Goal: Find specific page/section: Find specific page/section

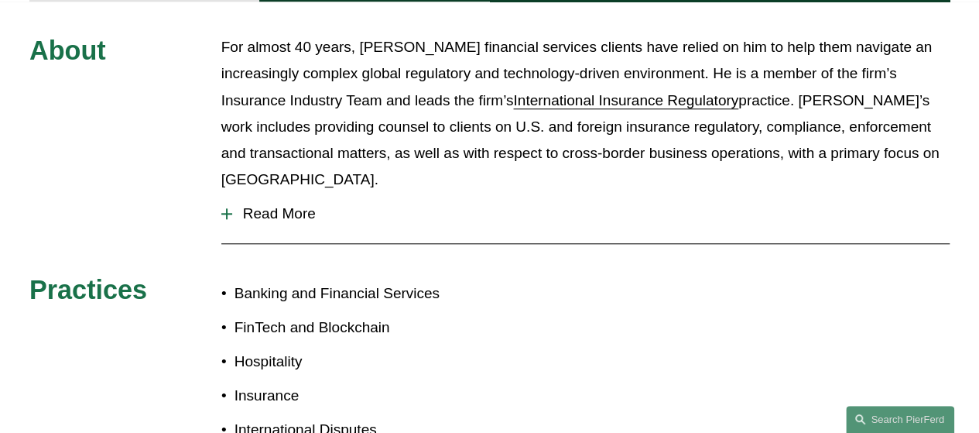
scroll to position [696, 0]
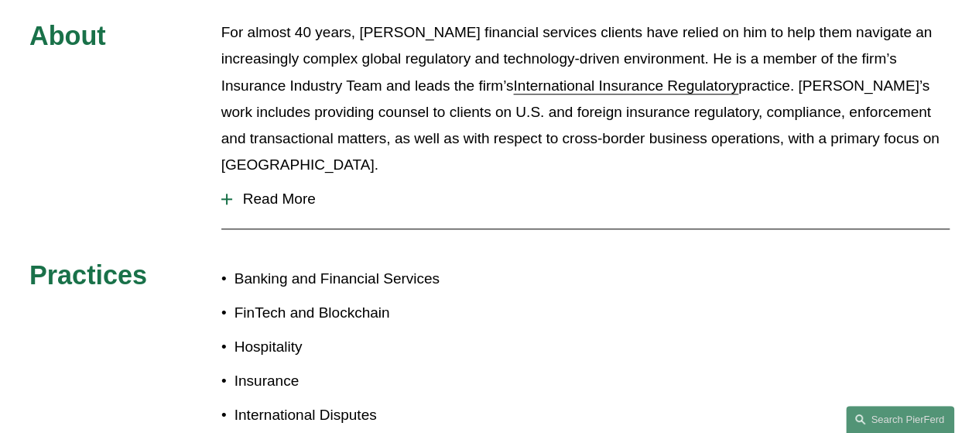
click at [225, 198] on div at bounding box center [226, 199] width 11 height 2
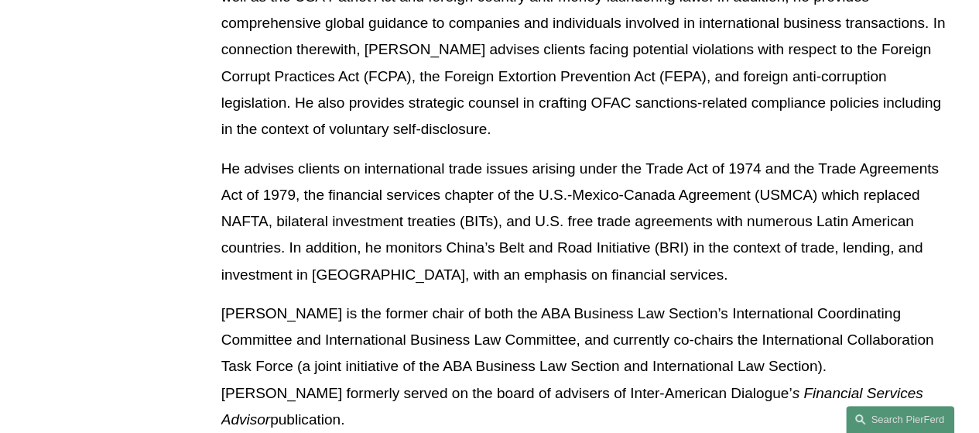
scroll to position [1702, 0]
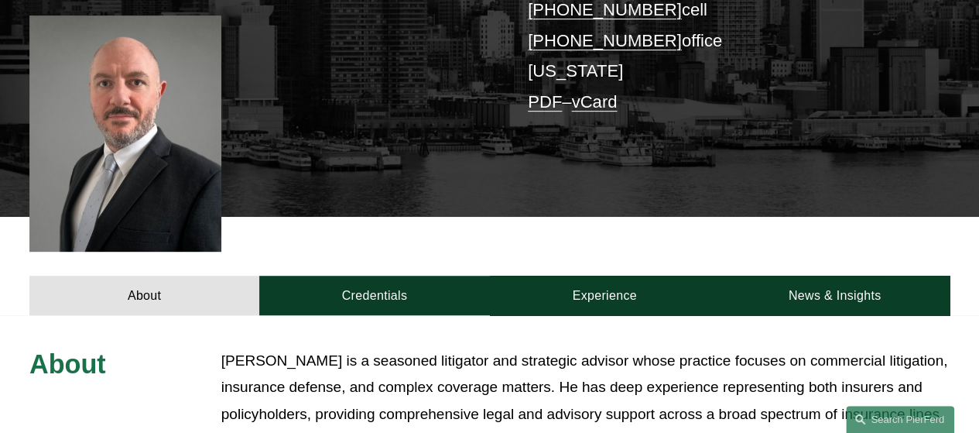
scroll to position [464, 0]
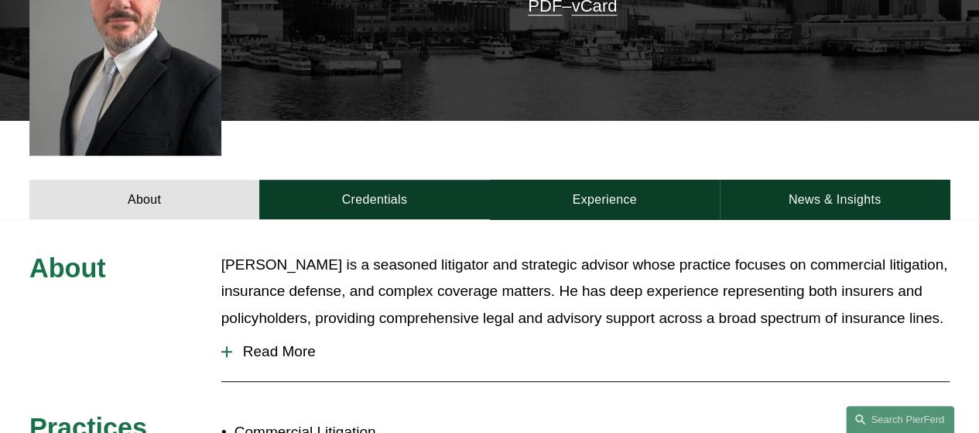
click at [230, 351] on div at bounding box center [226, 352] width 11 height 2
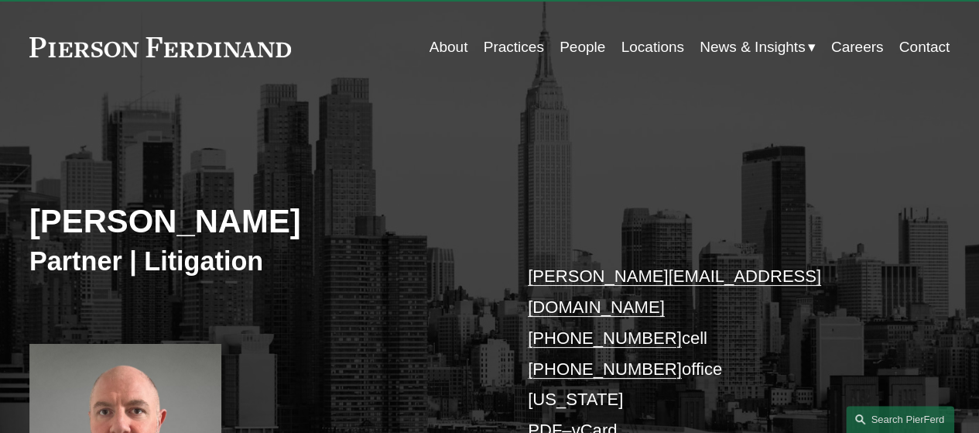
scroll to position [0, 0]
